Goal: Contribute content: Add original content to the website for others to see

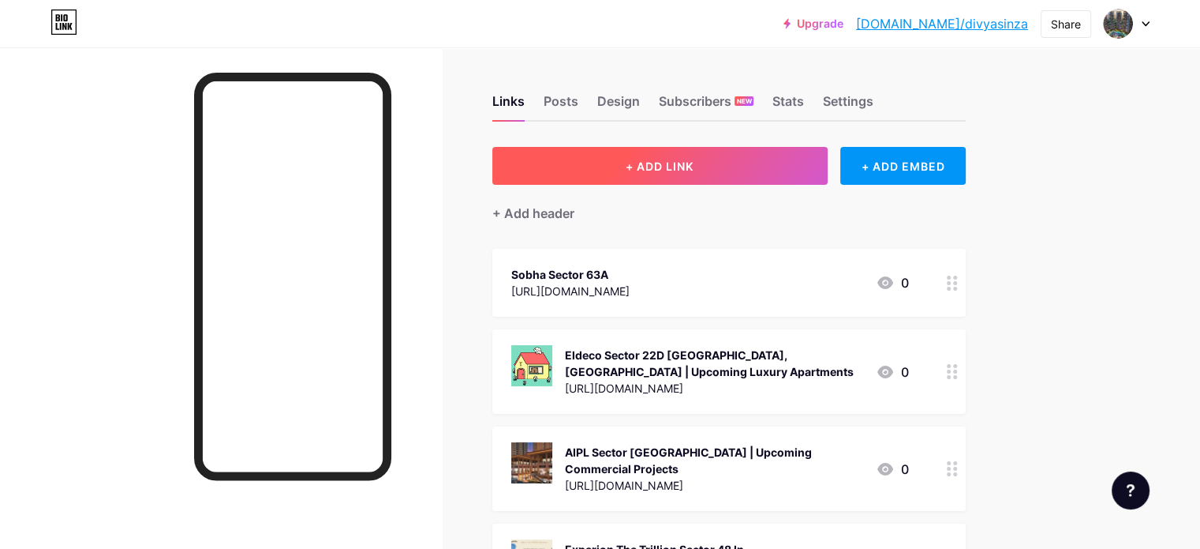
click at [687, 163] on button "+ ADD LINK" at bounding box center [659, 166] width 335 height 38
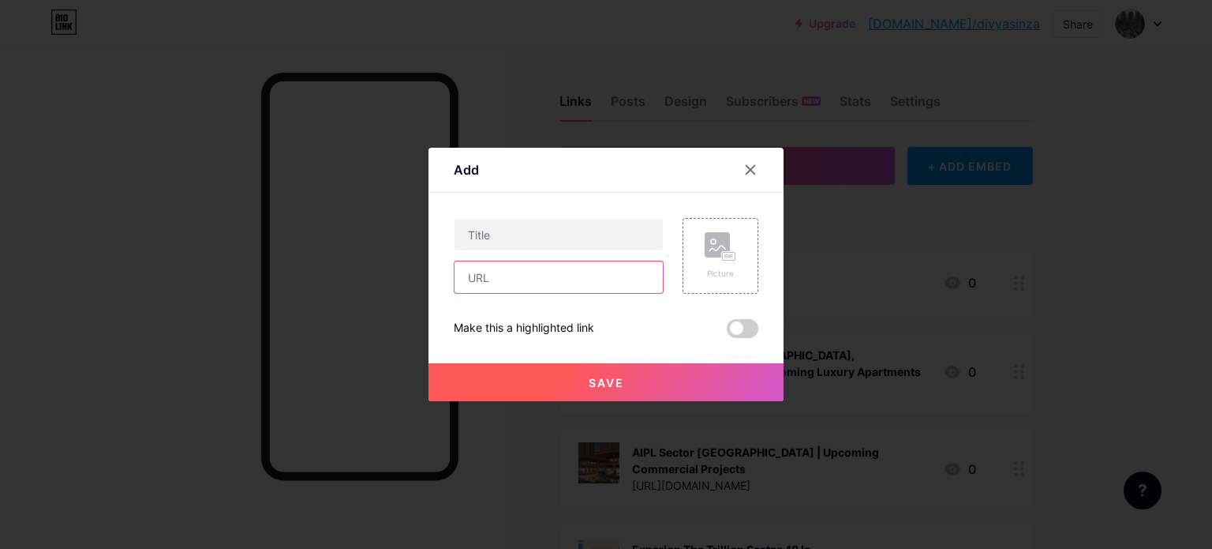
click at [581, 282] on input "text" at bounding box center [559, 277] width 208 height 32
paste input "[URL][DOMAIN_NAME]"
type input "[URL][DOMAIN_NAME]"
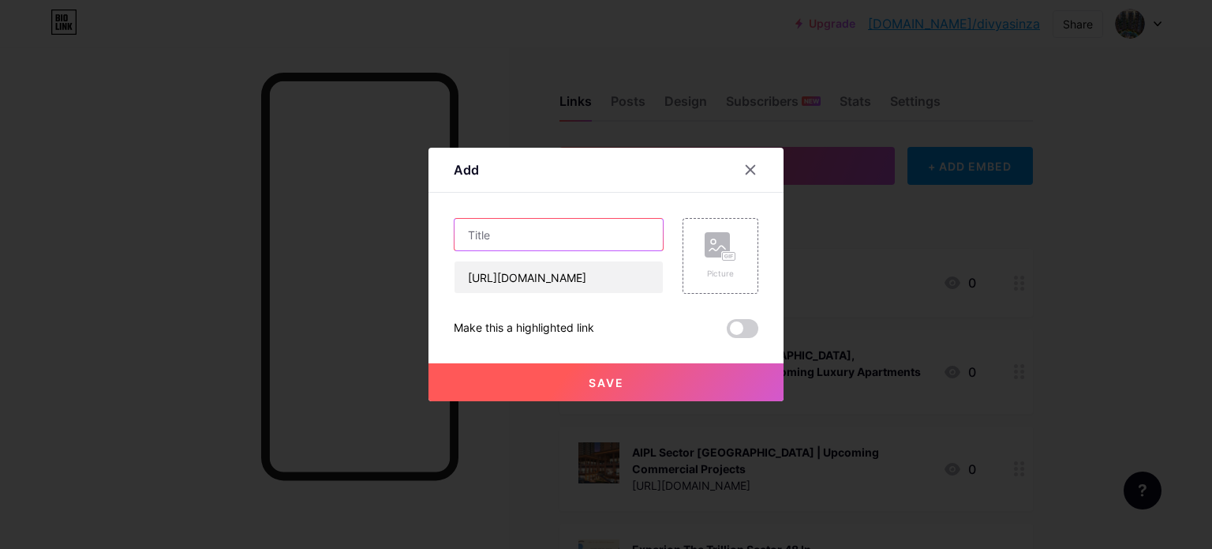
click at [543, 228] on input "text" at bounding box center [559, 235] width 208 height 32
paste input "[PERSON_NAME] [PERSON_NAME] In [GEOGRAPHIC_DATA] | Offers 2 & 3 BHK Apartments-…"
type input "[PERSON_NAME] [PERSON_NAME] In [GEOGRAPHIC_DATA] | Offers 2 & 3 BHK Apartments-…"
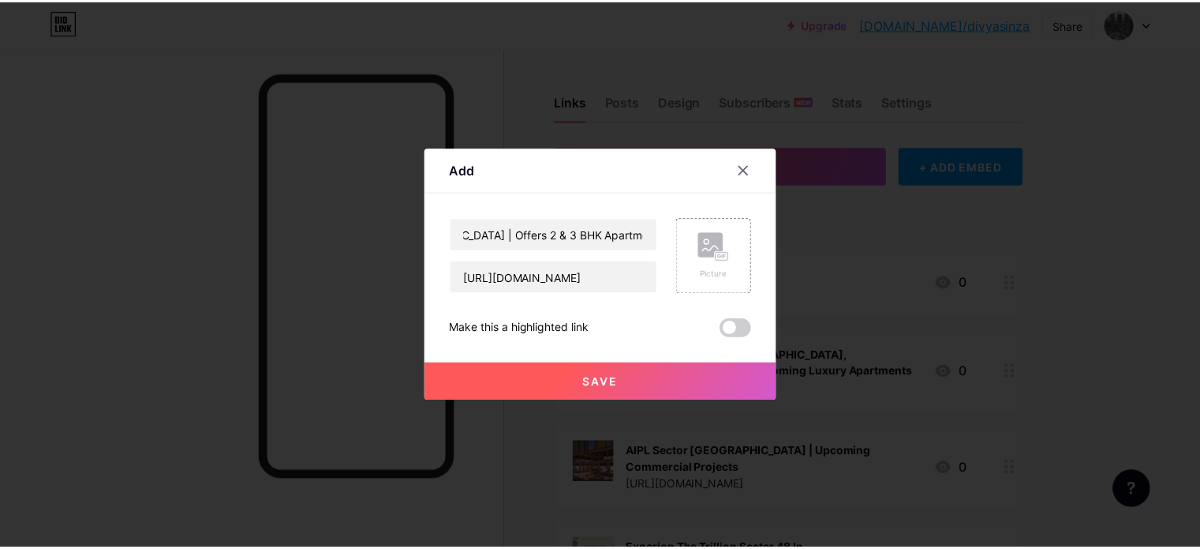
scroll to position [0, 0]
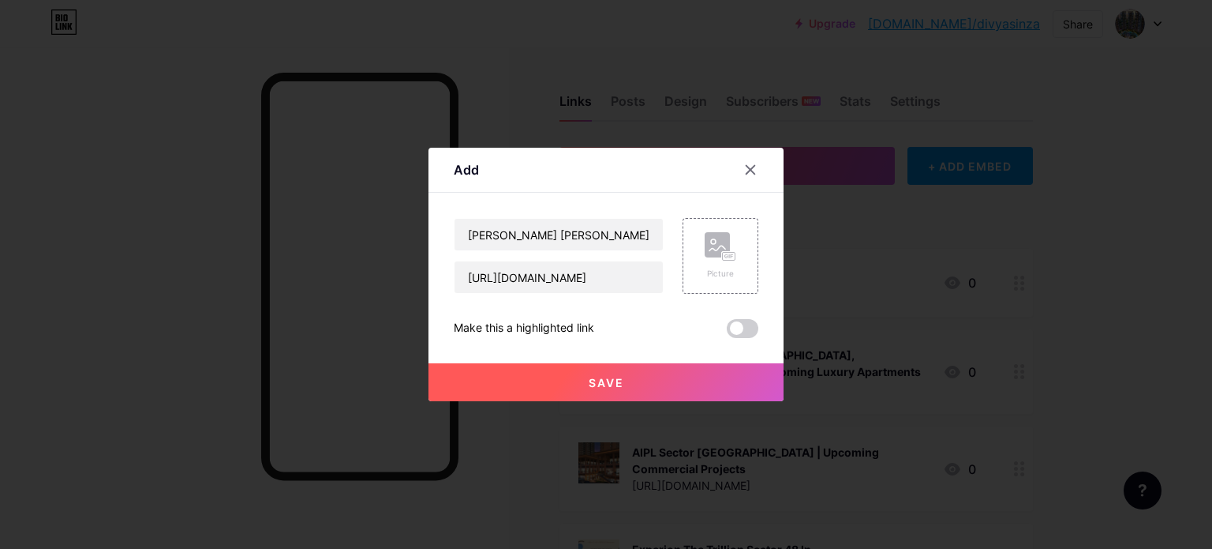
click at [630, 167] on div "Add" at bounding box center [606, 173] width 355 height 37
click at [631, 385] on button "Save" at bounding box center [606, 382] width 355 height 38
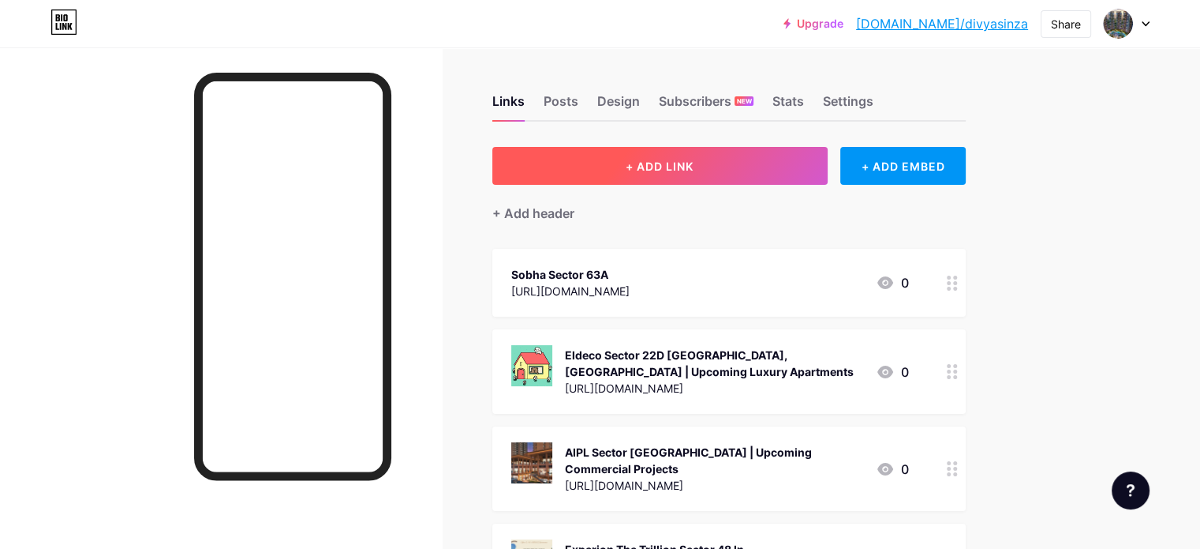
click at [673, 163] on button "+ ADD LINK" at bounding box center [659, 166] width 335 height 38
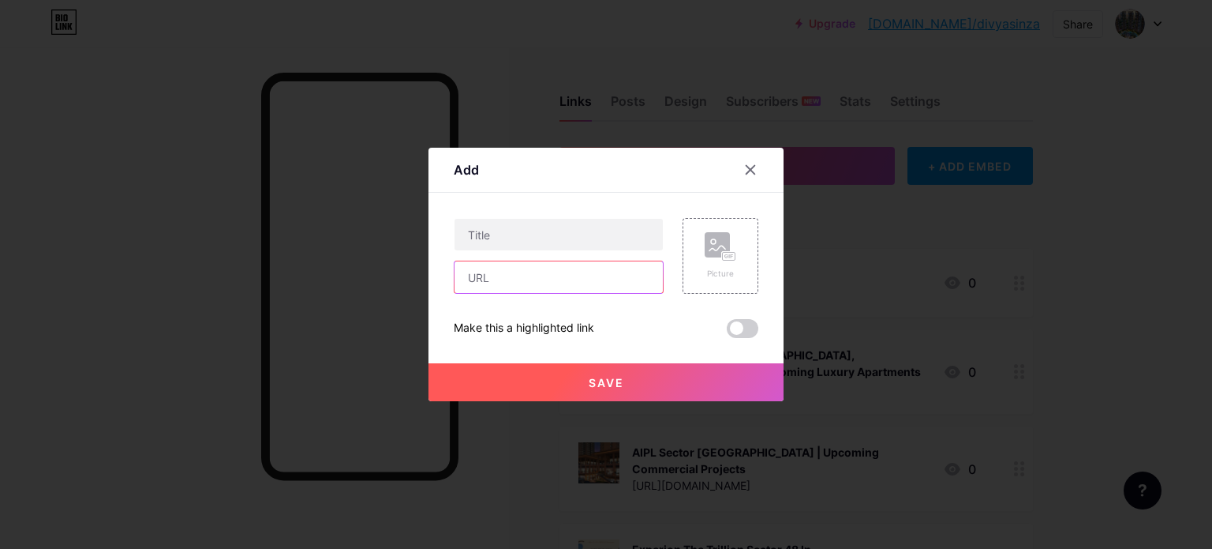
click at [590, 280] on input "text" at bounding box center [559, 277] width 208 height 32
paste input "[URL][DOMAIN_NAME]"
type input "[URL][DOMAIN_NAME]"
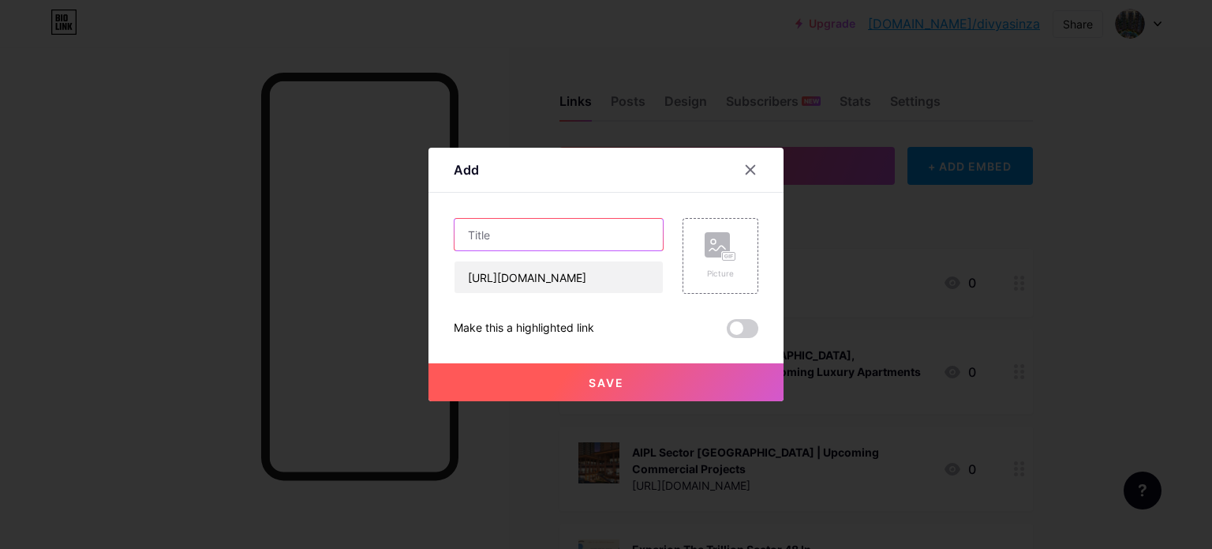
click at [556, 225] on input "text" at bounding box center [559, 235] width 208 height 32
click at [549, 244] on input "text" at bounding box center [559, 235] width 208 height 32
paste input "TVS Sathanur [GEOGRAPHIC_DATA] - New Launch Project In [GEOGRAPHIC_DATA]"
type input "TVS Sathanur [GEOGRAPHIC_DATA] - New Launch Project In [GEOGRAPHIC_DATA]"
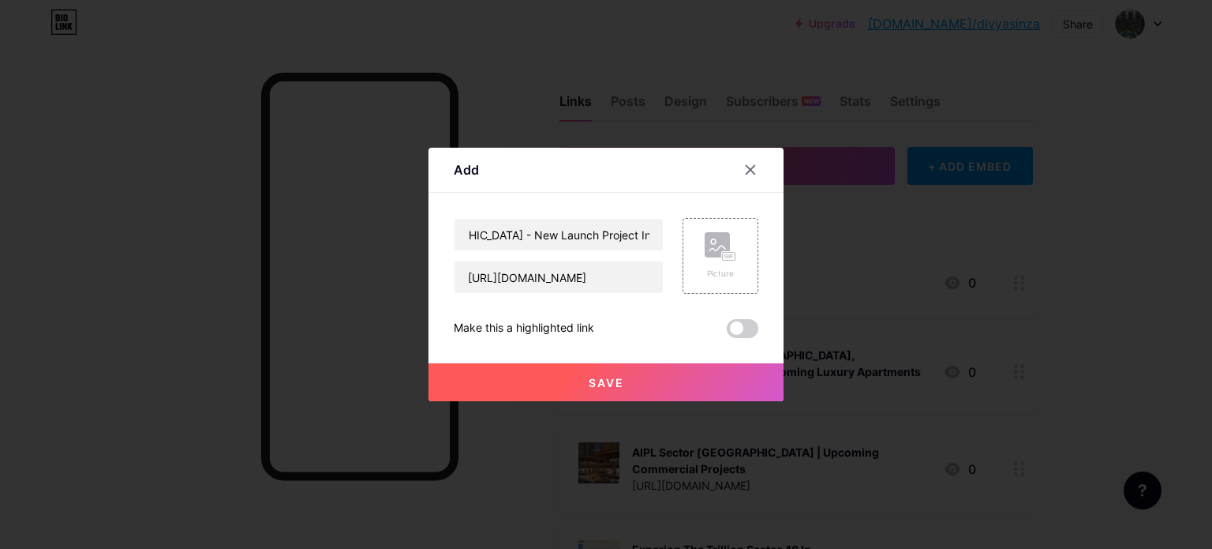
click at [576, 384] on button "Save" at bounding box center [606, 382] width 355 height 38
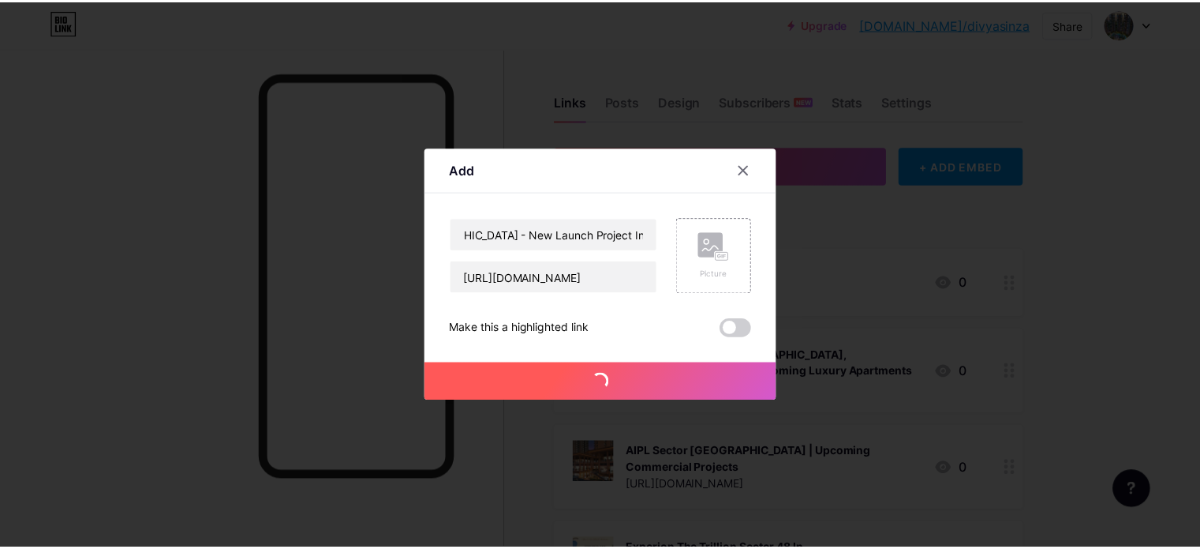
scroll to position [0, 0]
